Goal: Transaction & Acquisition: Purchase product/service

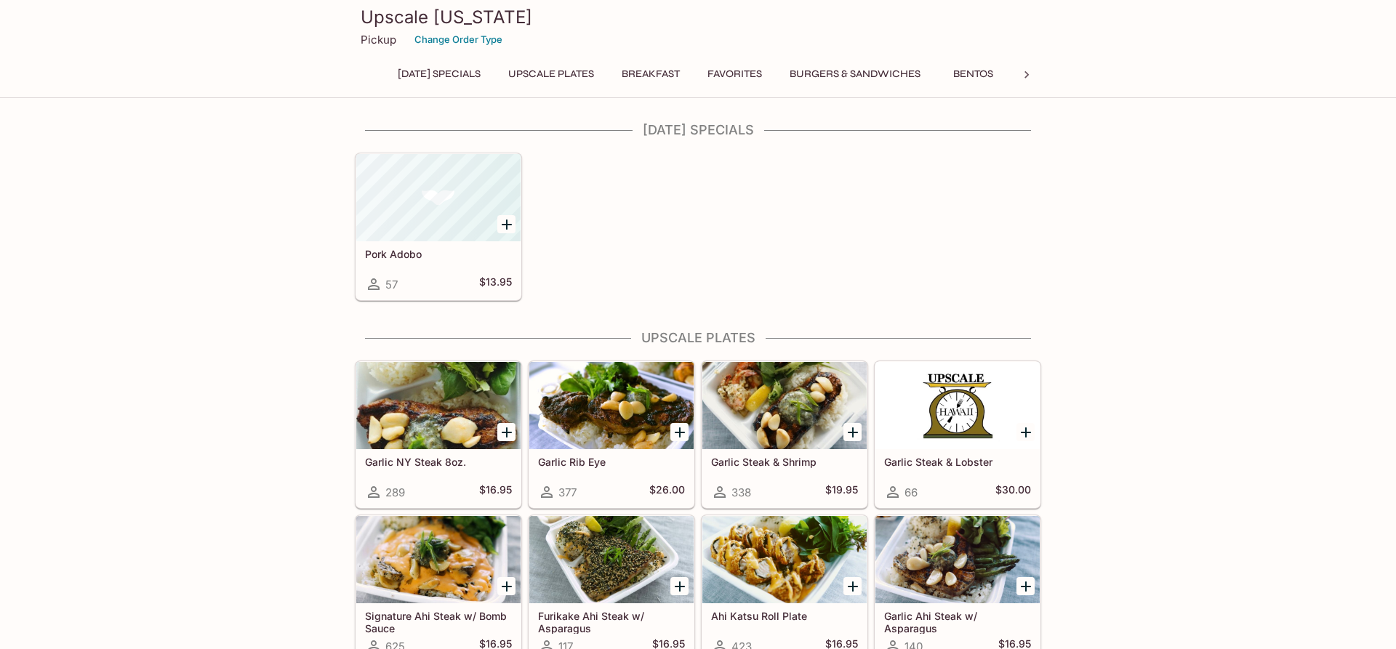
click at [682, 76] on button "Breakfast" at bounding box center [650, 74] width 74 height 20
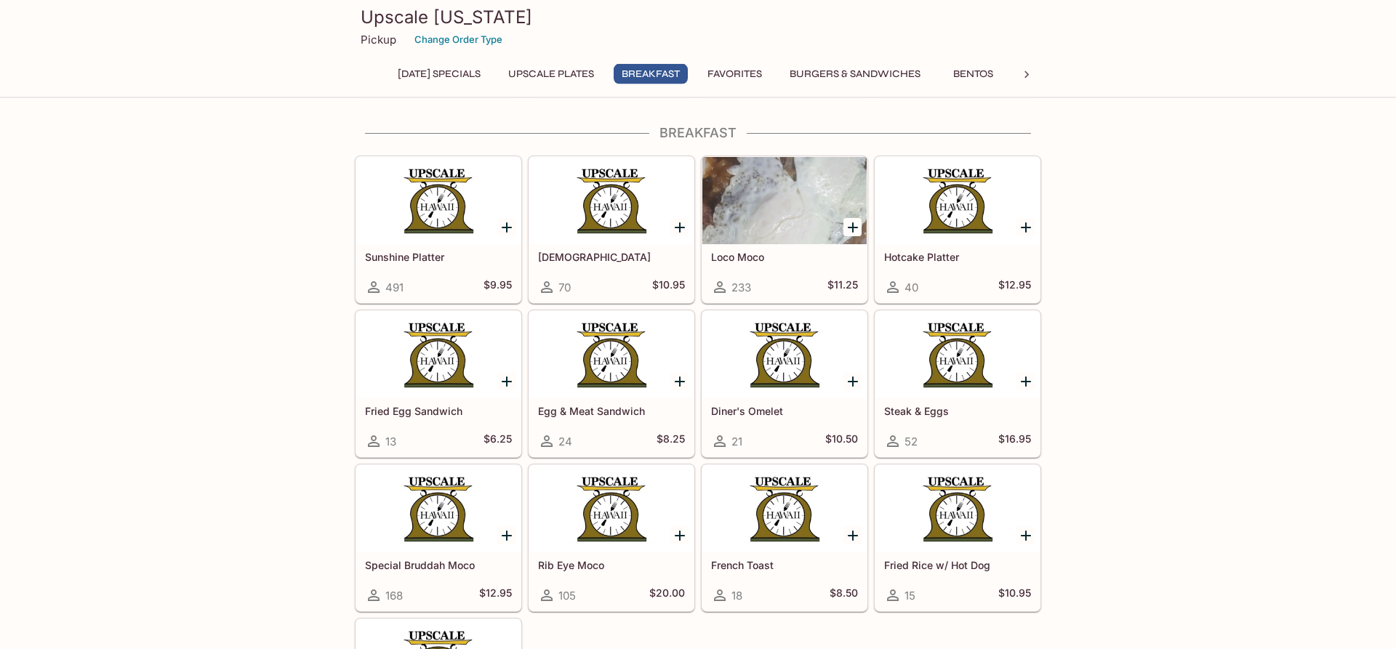
scroll to position [1031, 0]
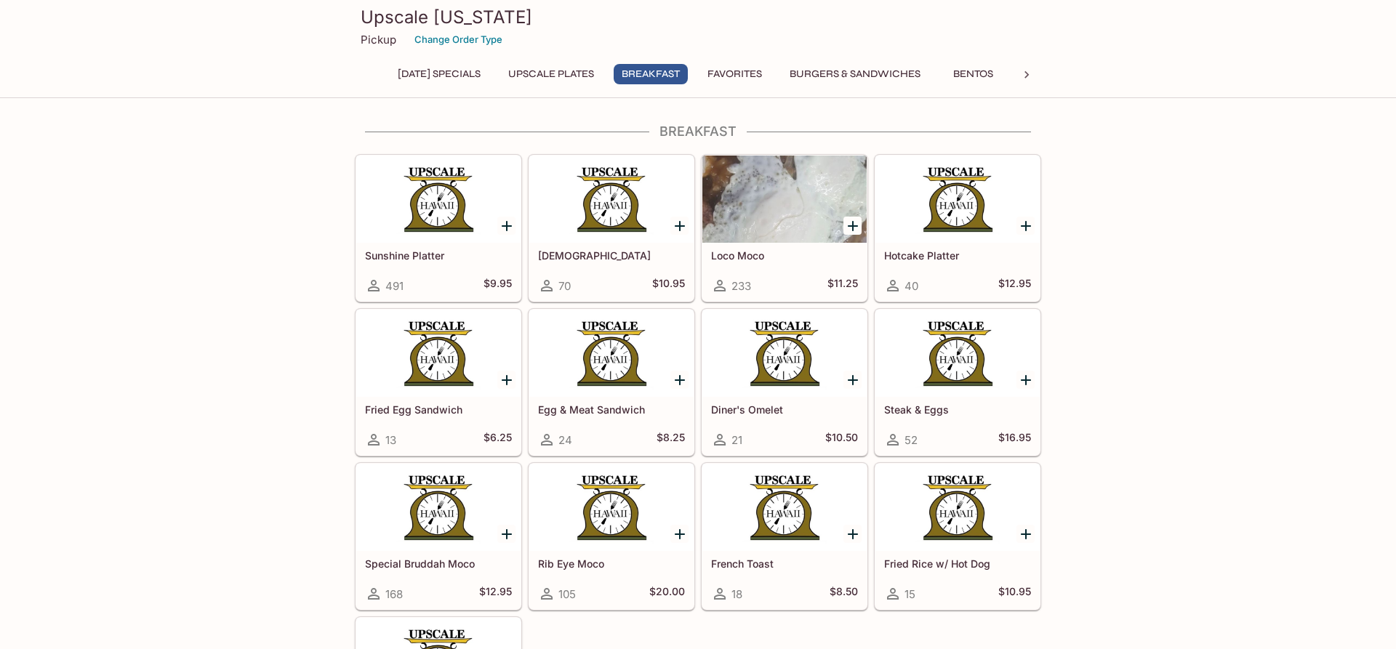
click at [448, 210] on div at bounding box center [438, 199] width 164 height 87
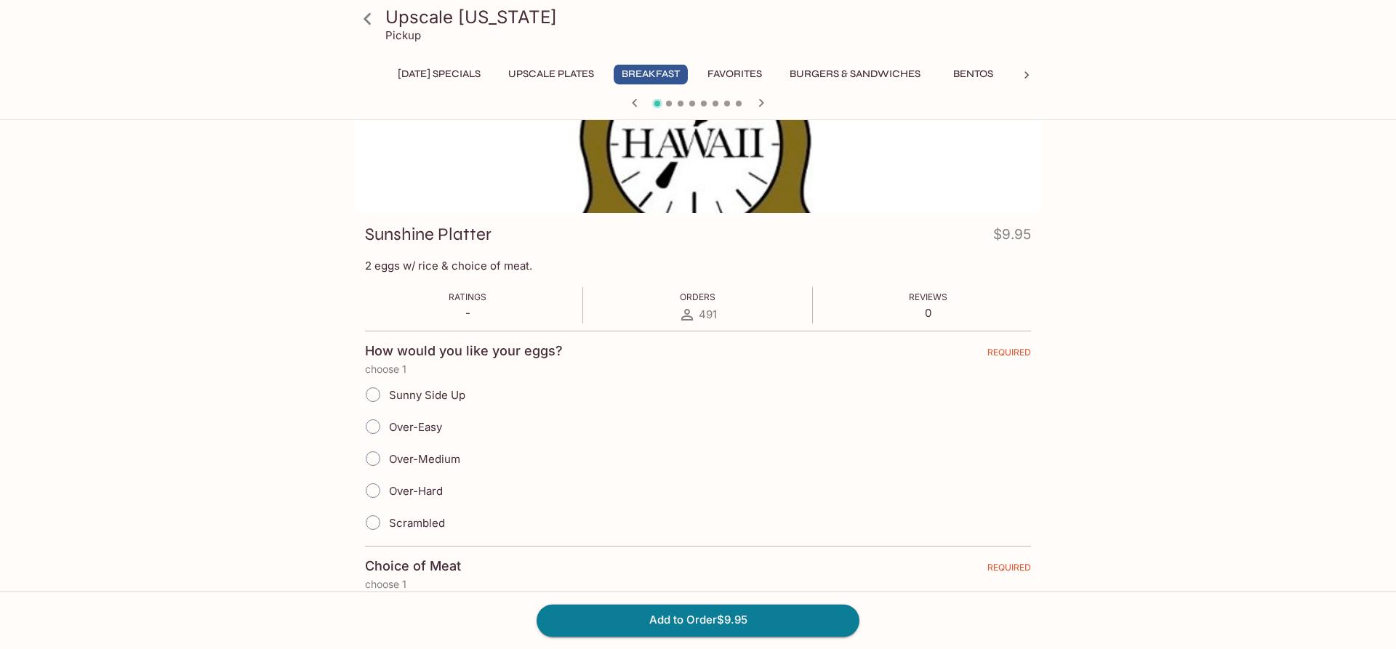
scroll to position [148, 0]
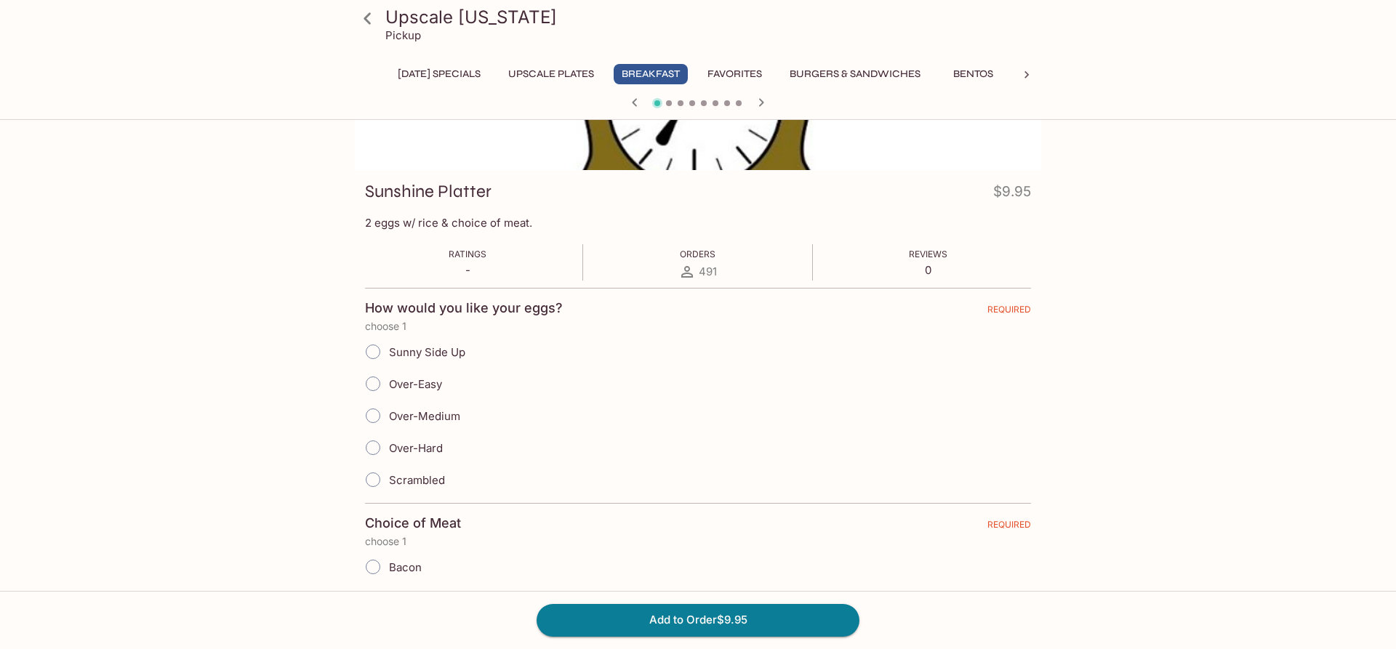
click at [372, 378] on input "Over-Easy" at bounding box center [373, 384] width 31 height 31
radio input "true"
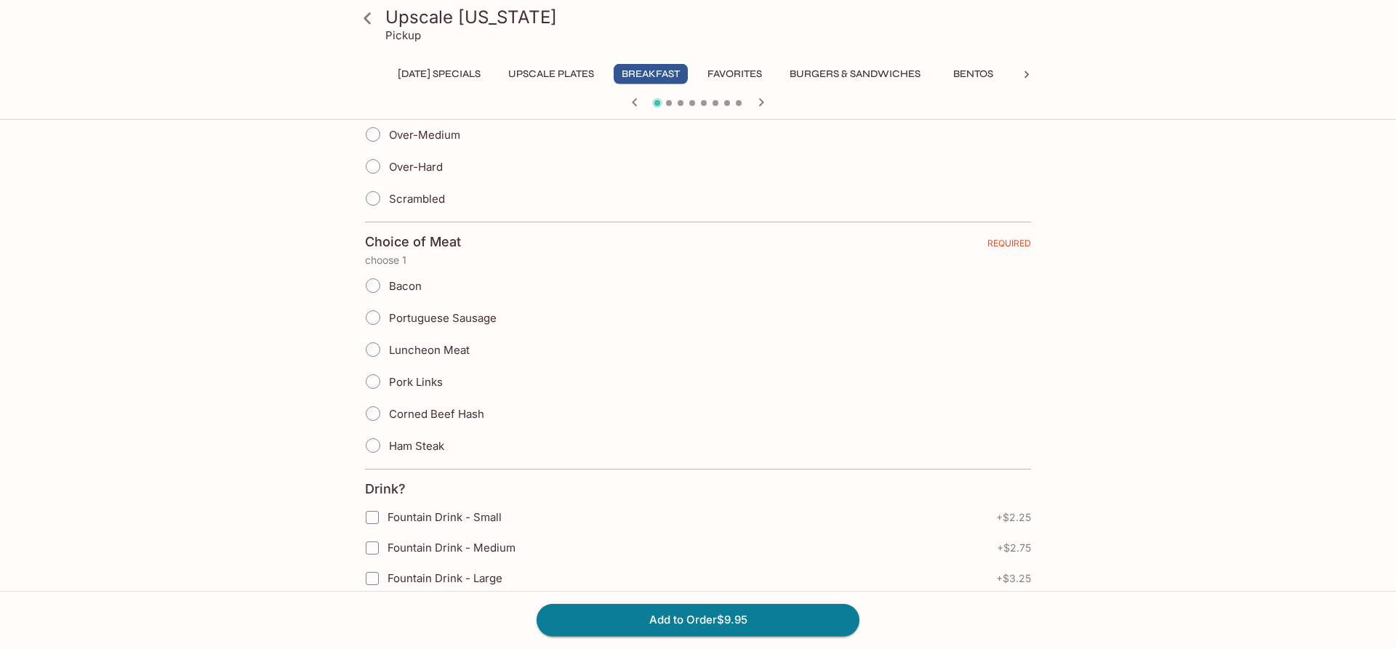
scroll to position [445, 0]
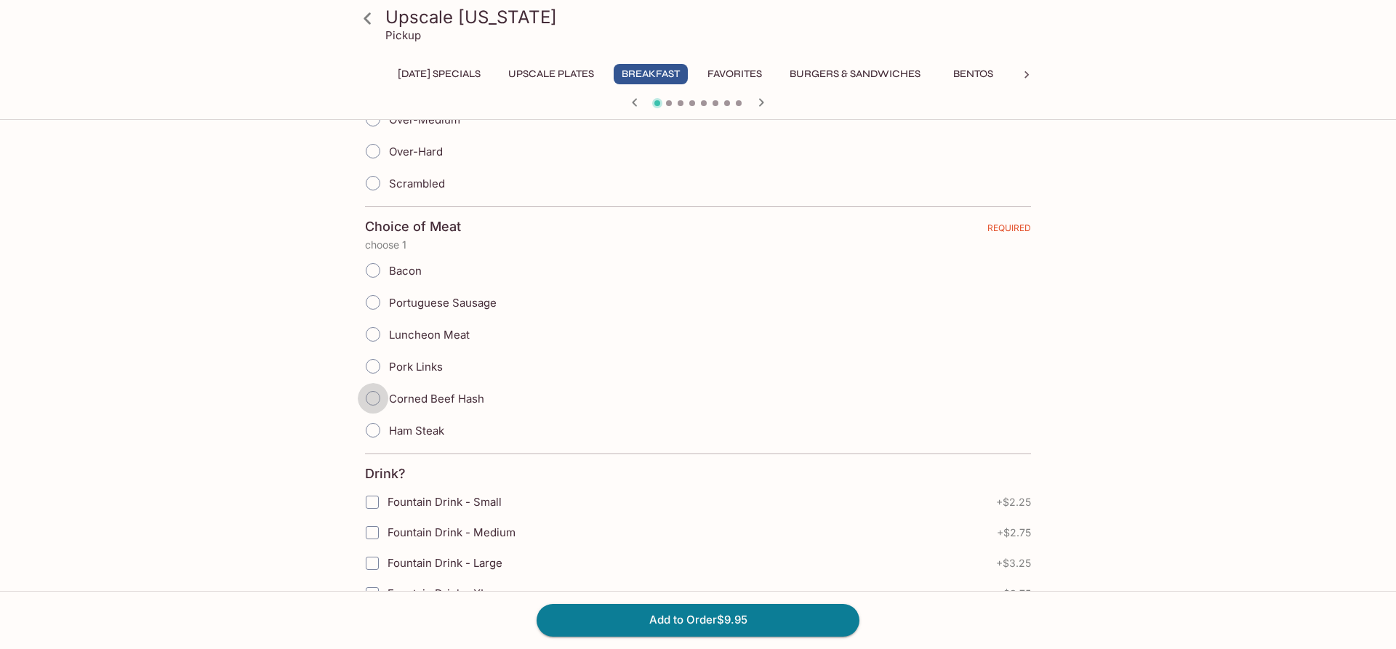
click at [369, 397] on input "Corned Beef Hash" at bounding box center [373, 398] width 31 height 31
radio input "true"
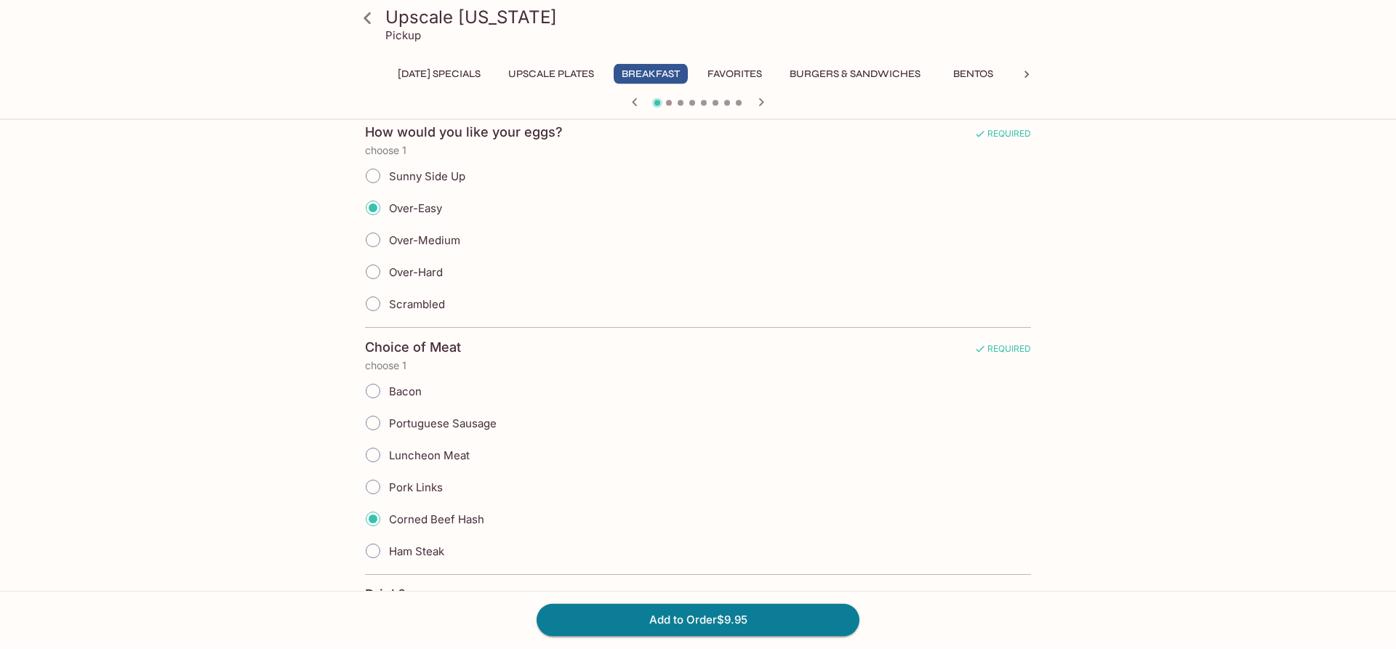
scroll to position [0, 0]
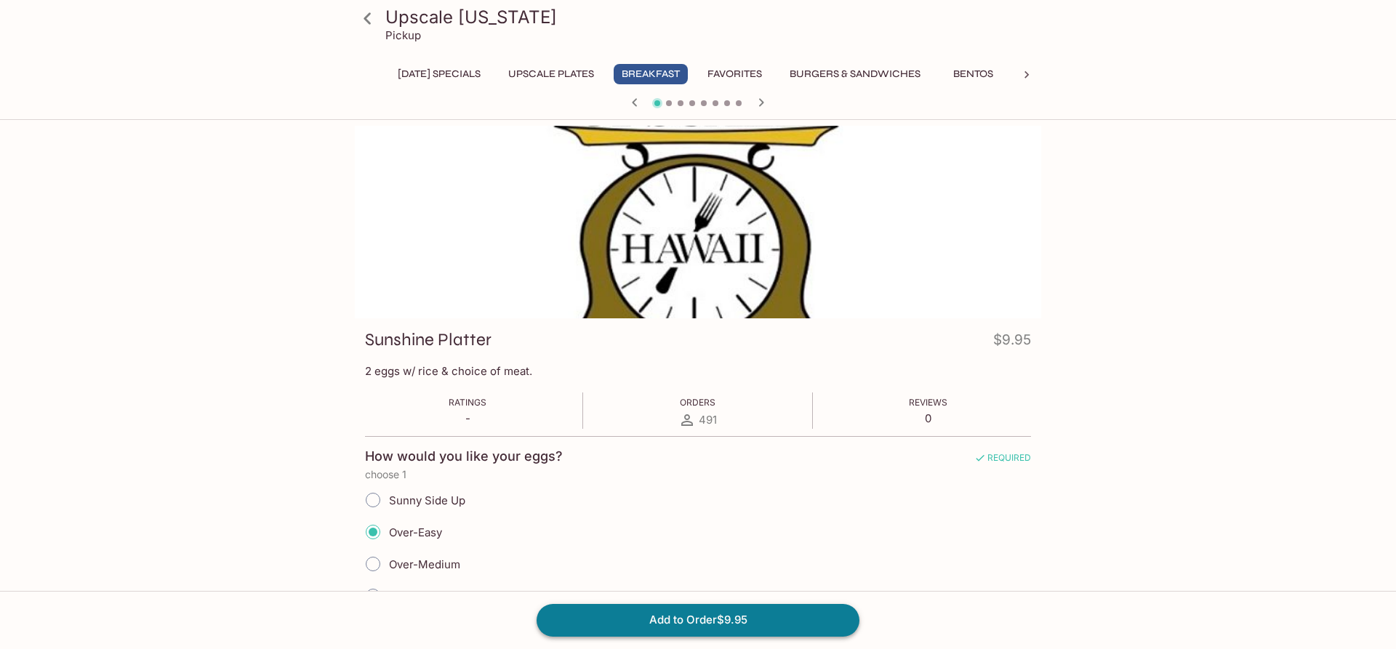
click at [734, 612] on button "Add to Order $9.95" at bounding box center [697, 620] width 323 height 32
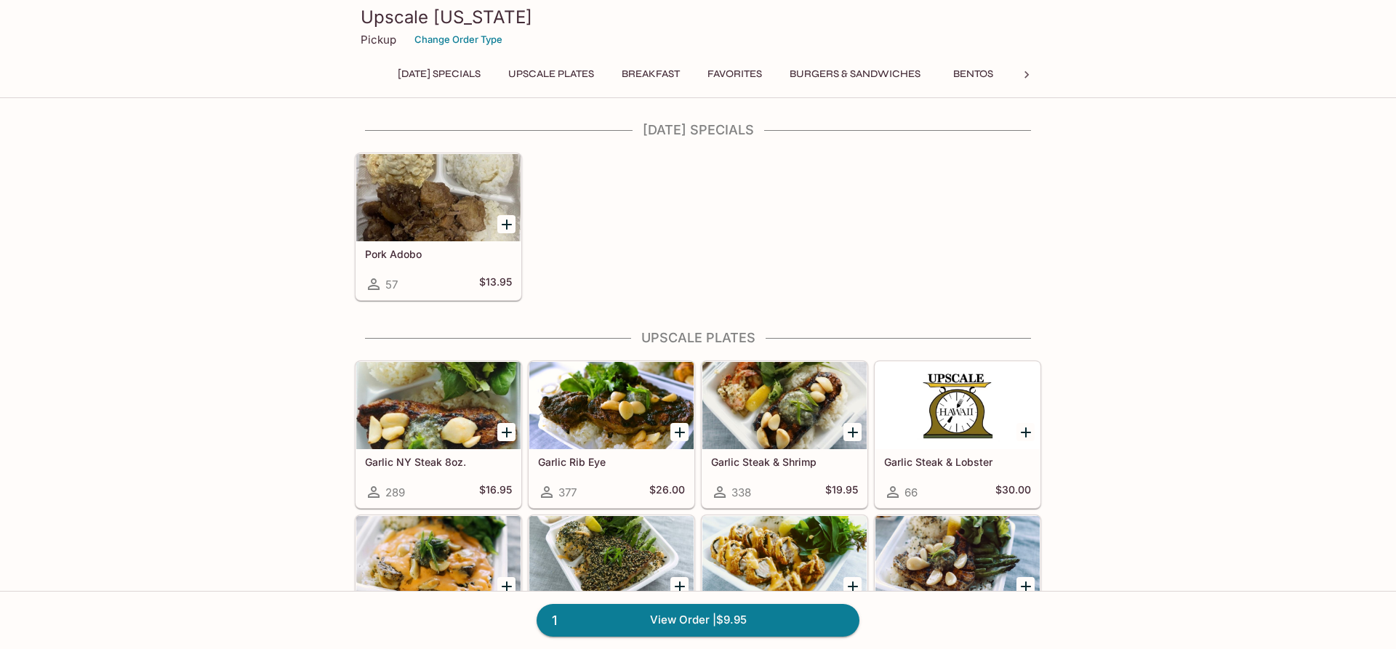
click at [834, 73] on button "Burgers & Sandwiches" at bounding box center [854, 74] width 147 height 20
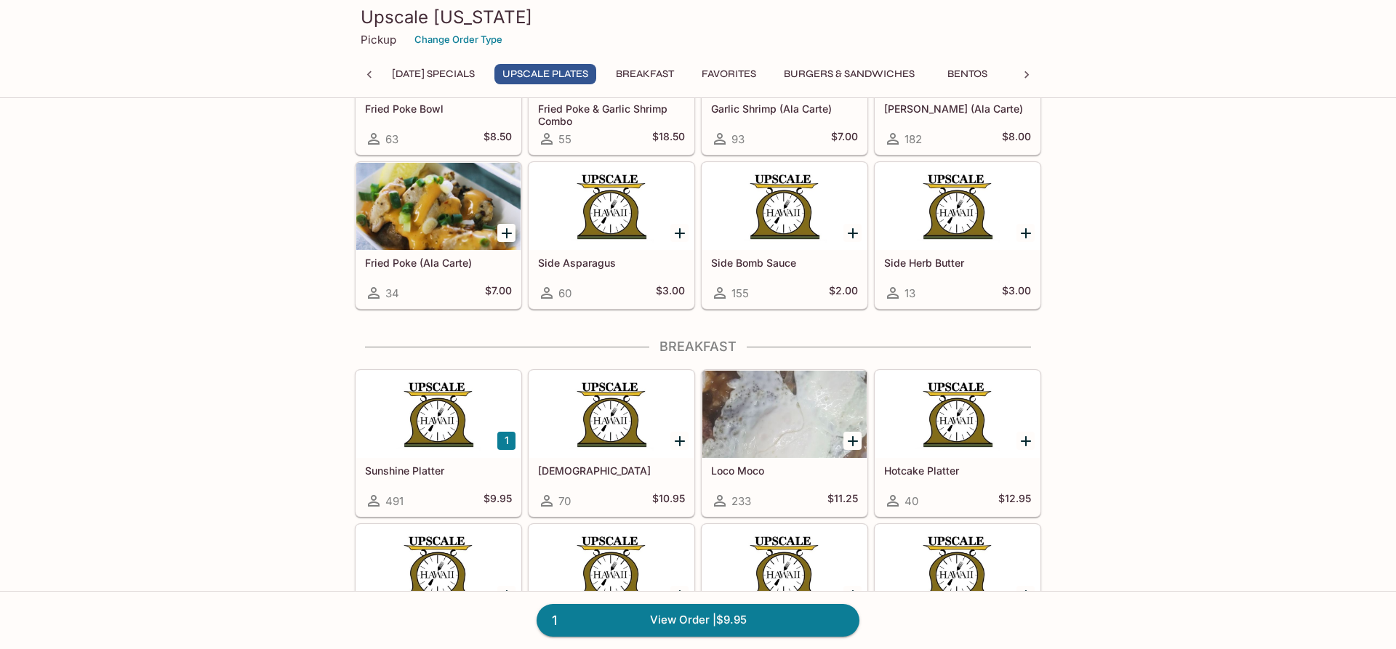
click at [420, 403] on div at bounding box center [438, 414] width 164 height 87
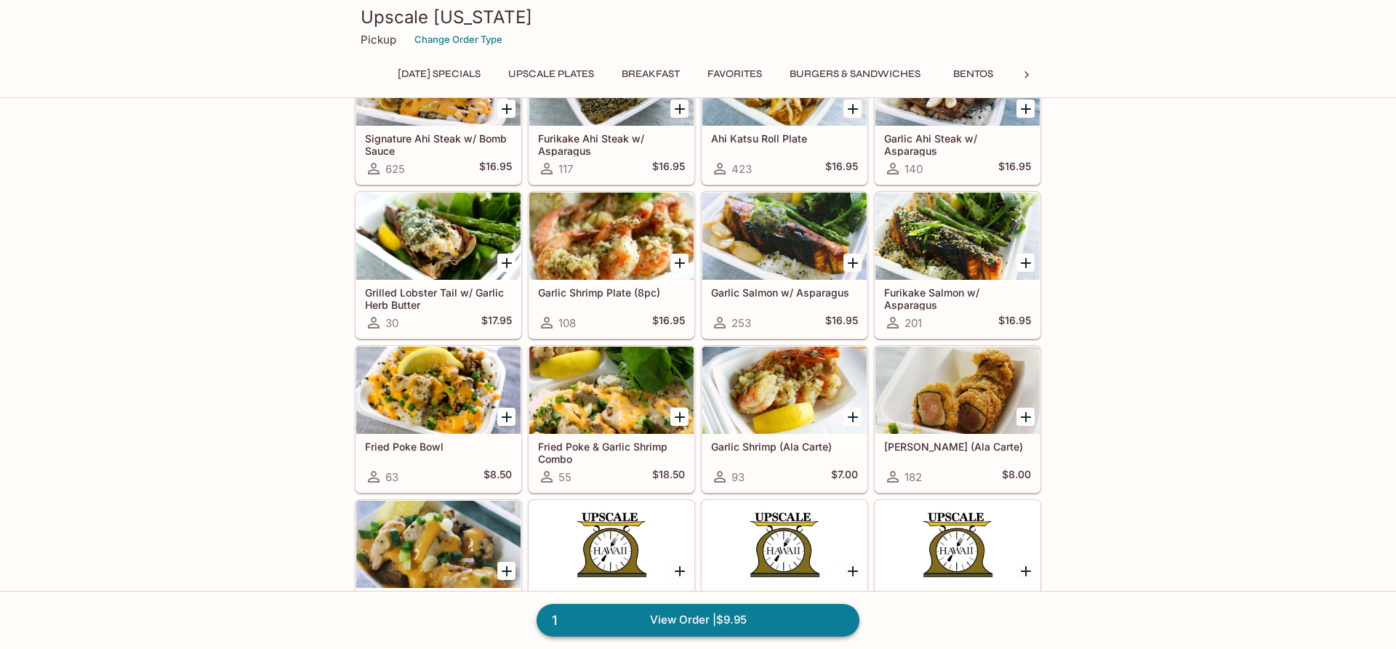
click at [674, 605] on link "1 View Order | $9.95" at bounding box center [697, 620] width 323 height 32
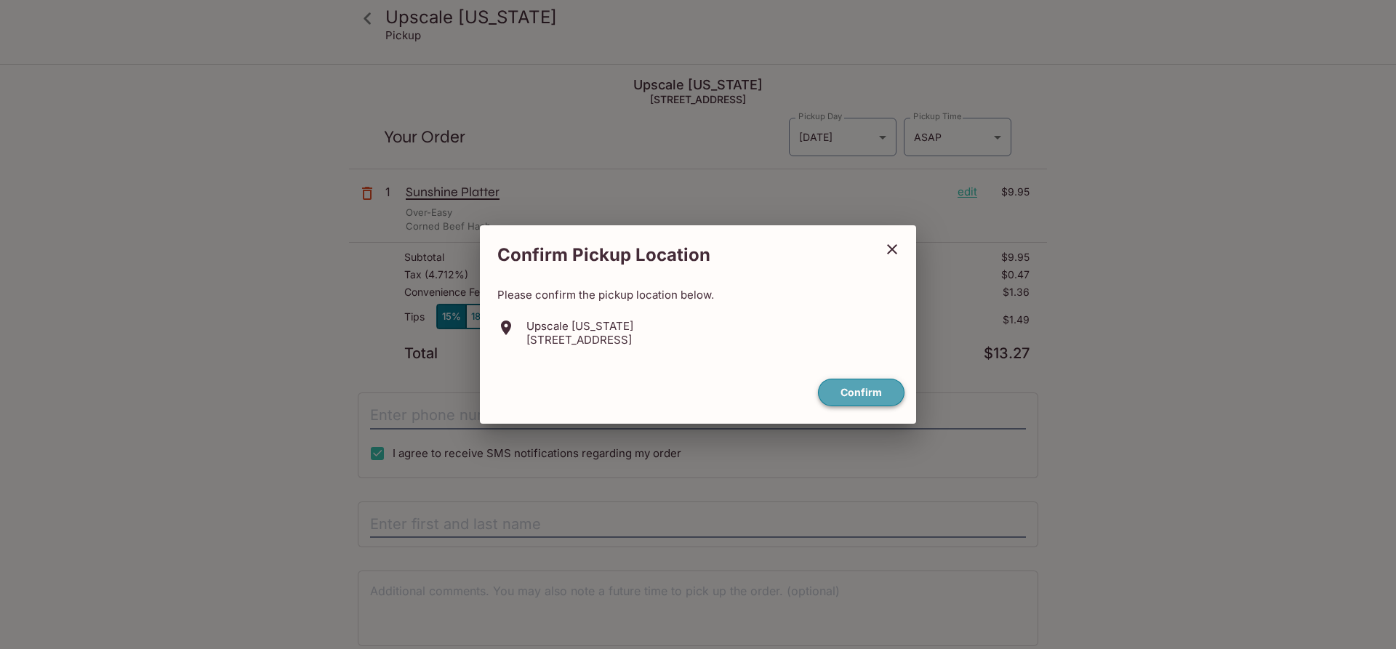
click at [874, 395] on button "Confirm" at bounding box center [861, 393] width 86 height 28
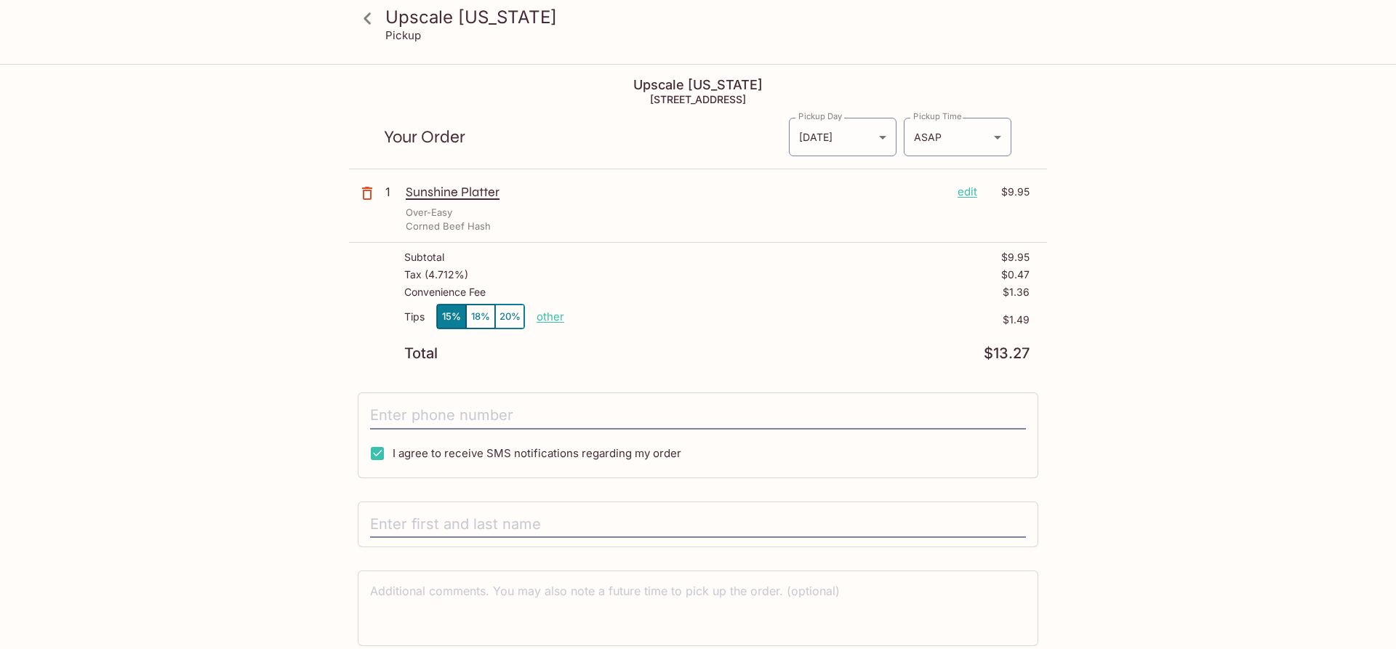
click at [957, 195] on div "Sunshine Platter edit $9.95" at bounding box center [718, 192] width 624 height 16
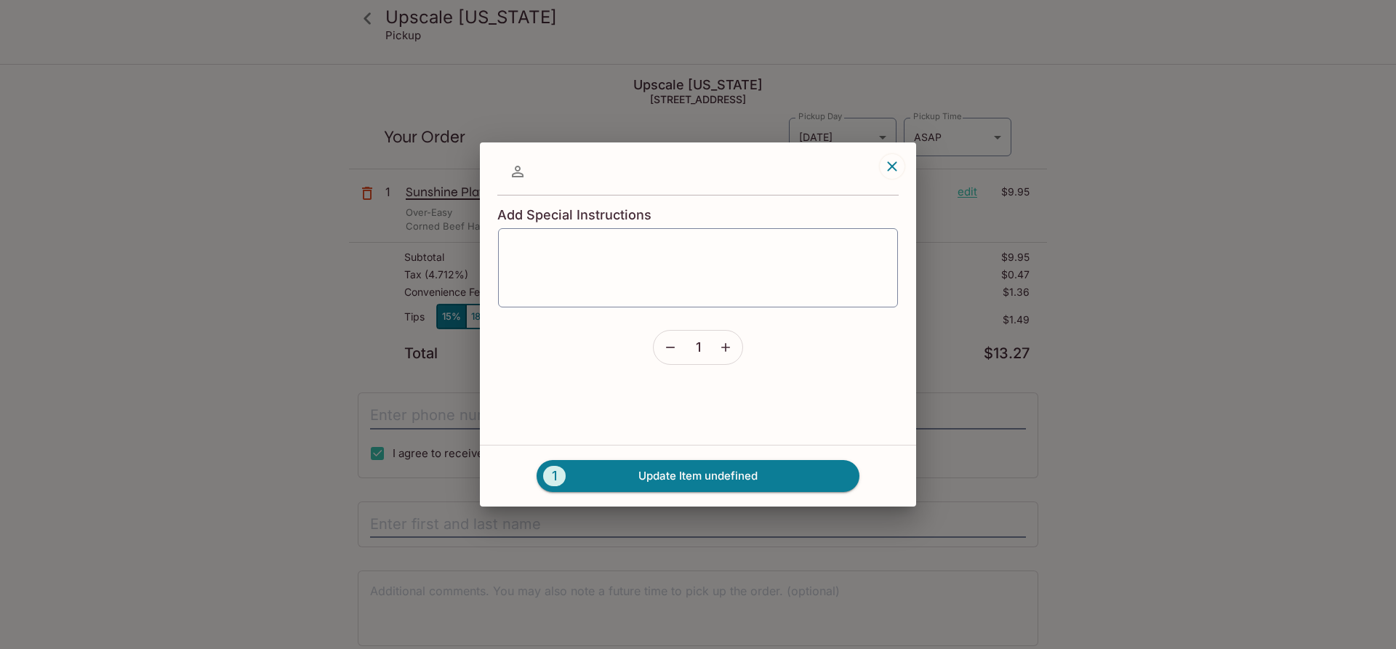
click at [967, 192] on div "Add Special Instructions x ​ 1 1 Update Item undefined" at bounding box center [698, 324] width 1396 height 649
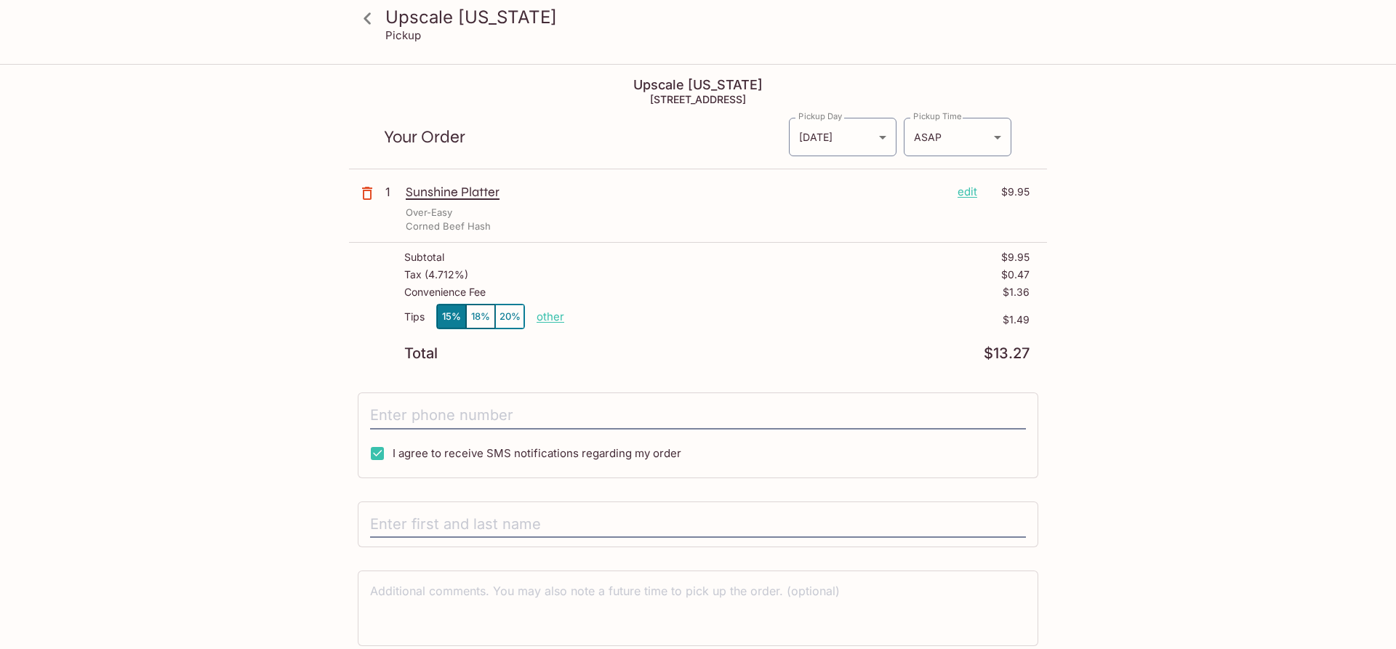
click at [967, 191] on p "edit" at bounding box center [967, 192] width 20 height 16
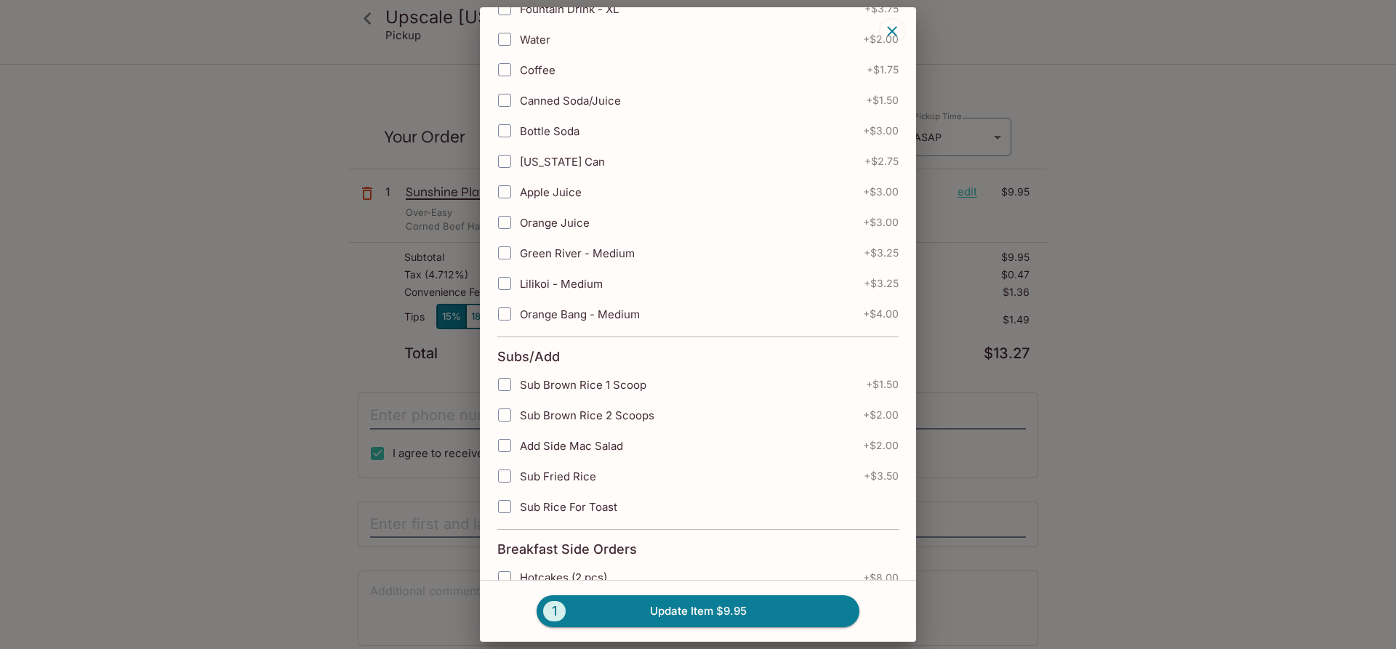
click at [503, 449] on input "Add Side Mac Salad" at bounding box center [504, 445] width 29 height 29
checkbox input "true"
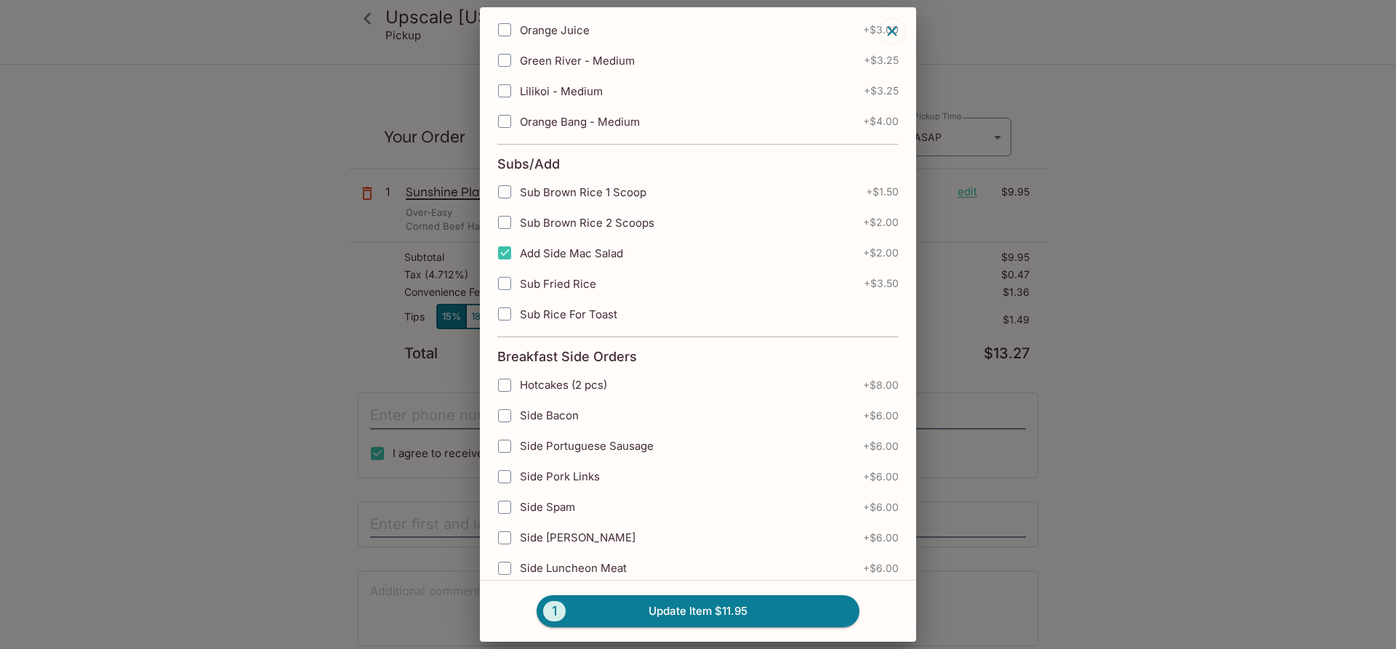
scroll to position [959, 0]
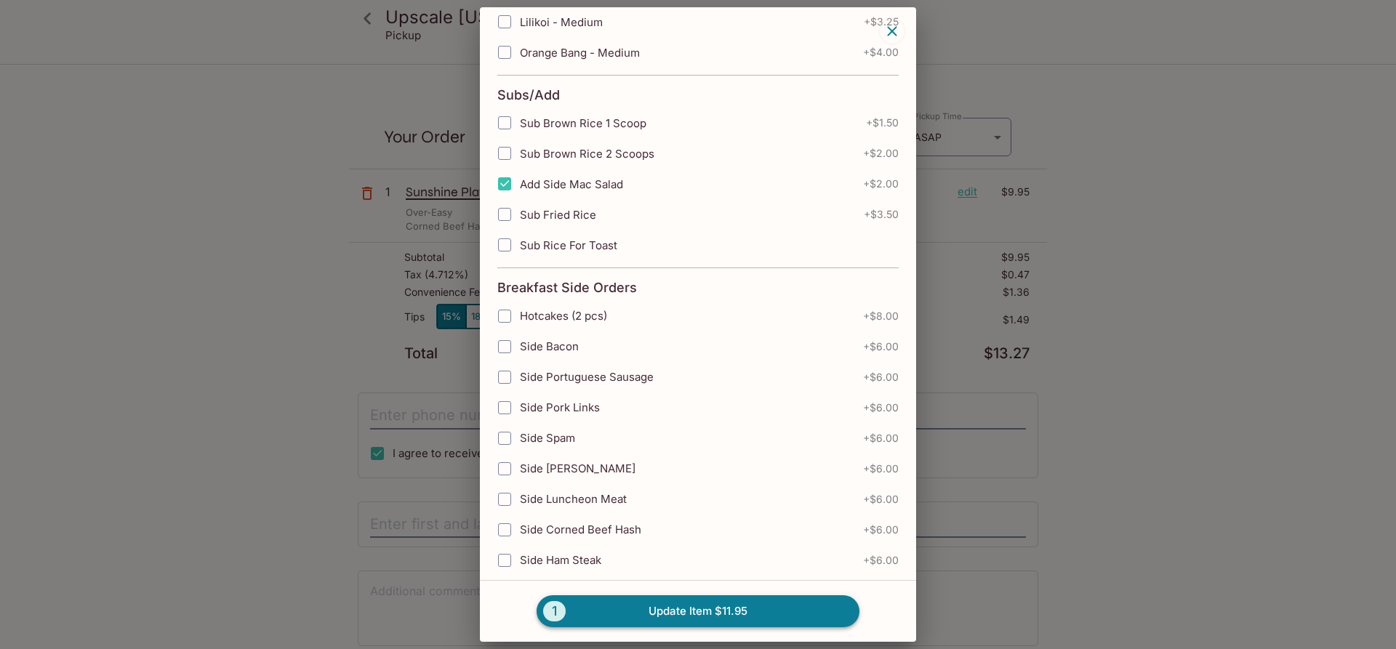
click at [704, 609] on button "1 Update Item $11.95" at bounding box center [697, 611] width 323 height 32
